Goal: Find specific page/section: Find specific page/section

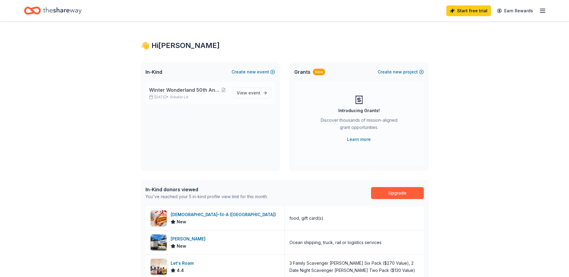
click at [188, 91] on span "Winter Wonderland 50th Anniversary Gala" at bounding box center [184, 89] width 71 height 7
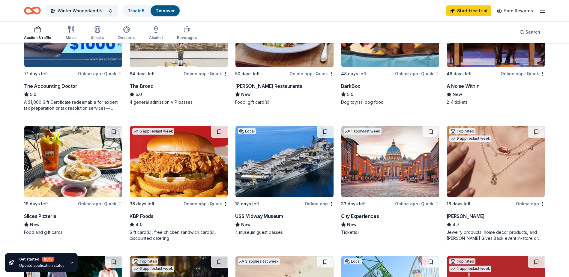
scroll to position [235, 0]
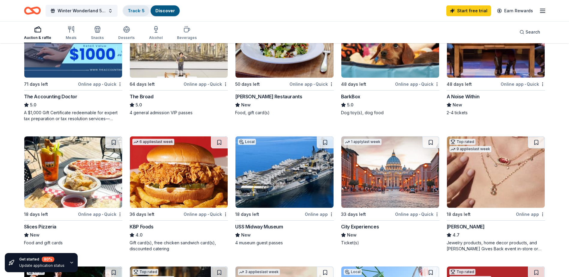
click at [141, 12] on link "Track · 5" at bounding box center [136, 10] width 17 height 5
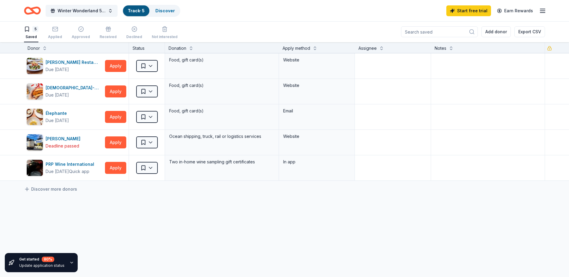
click at [71, 262] on icon "button" at bounding box center [71, 262] width 5 height 5
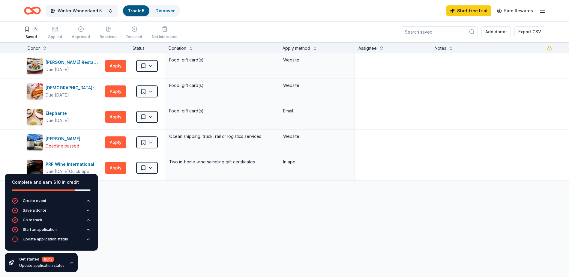
click at [140, 240] on div "[PERSON_NAME] Restaurants Due [DATE] Apply Saved Food, gift card(s) Website [DE…" at bounding box center [284, 173] width 569 height 240
click at [213, 192] on div "Discover more donors" at bounding box center [284, 189] width 569 height 17
